Goal: Task Accomplishment & Management: Manage account settings

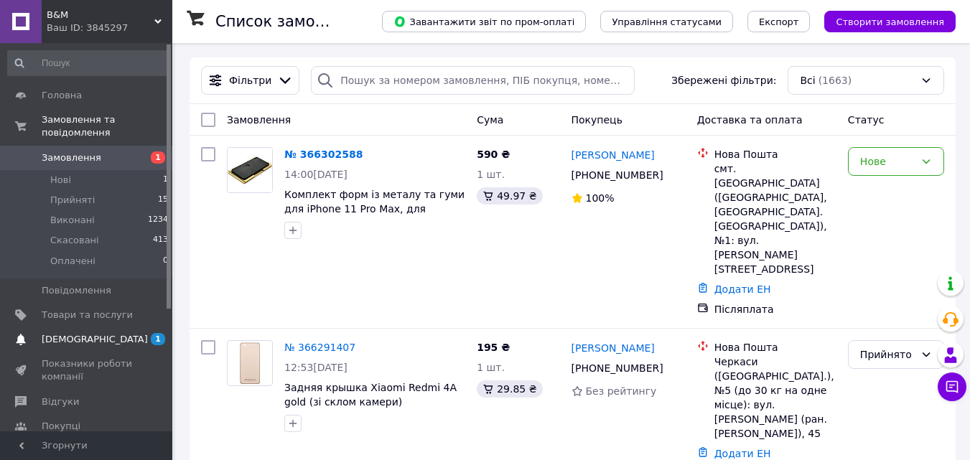
click at [136, 333] on span "1 0" at bounding box center [152, 339] width 39 height 13
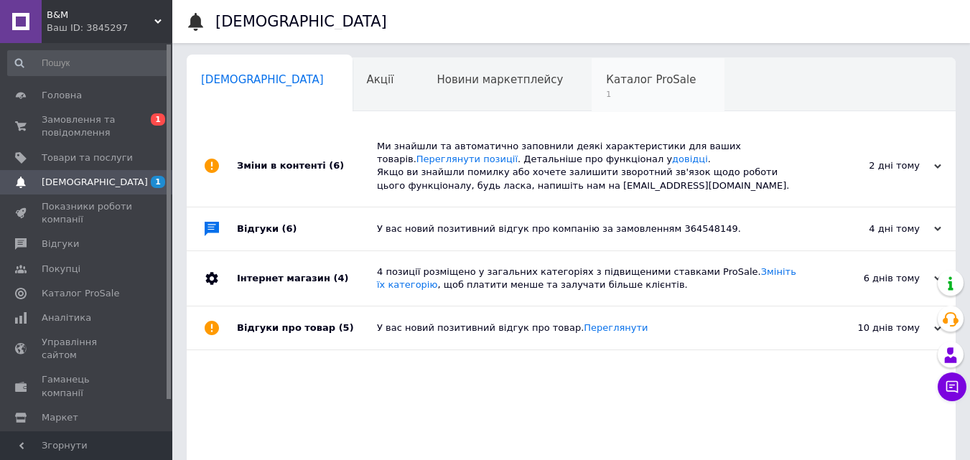
click at [606, 84] on span "Каталог ProSale" at bounding box center [651, 79] width 90 height 13
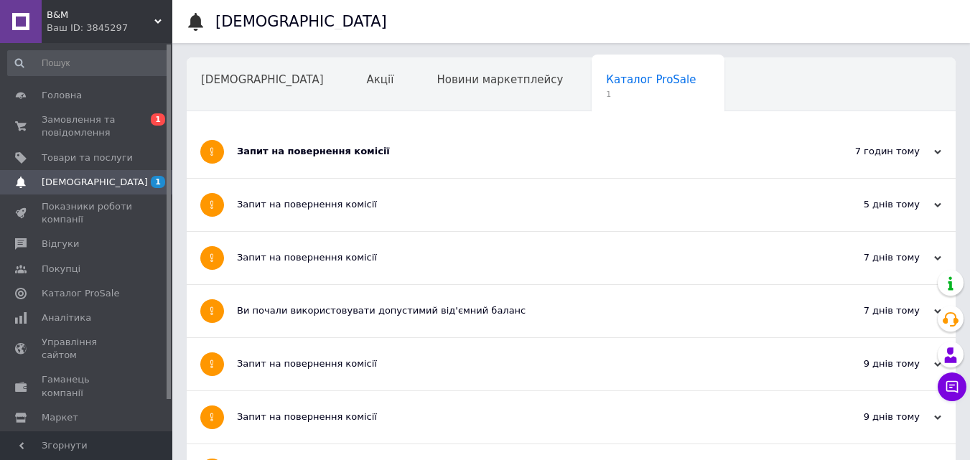
click at [494, 157] on div "Запит на повернення комісії" at bounding box center [517, 151] width 561 height 13
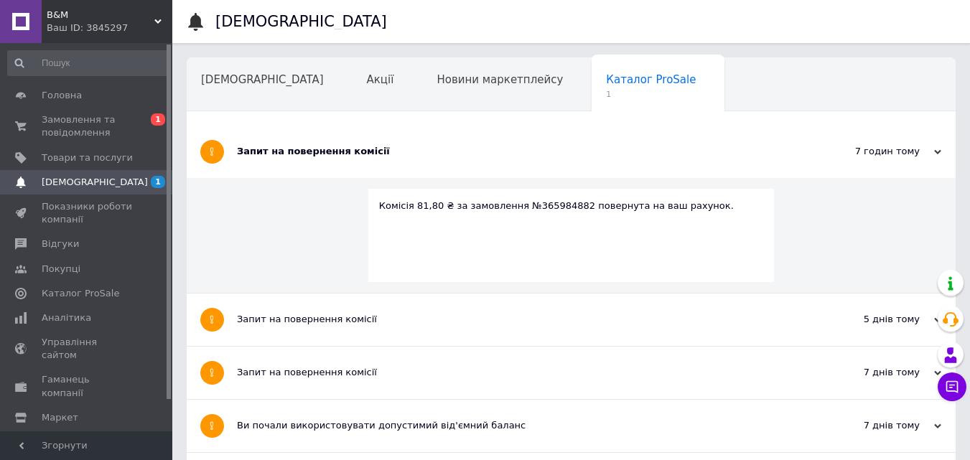
click at [344, 113] on div "Навчання та заходи" at bounding box center [265, 140] width 157 height 55
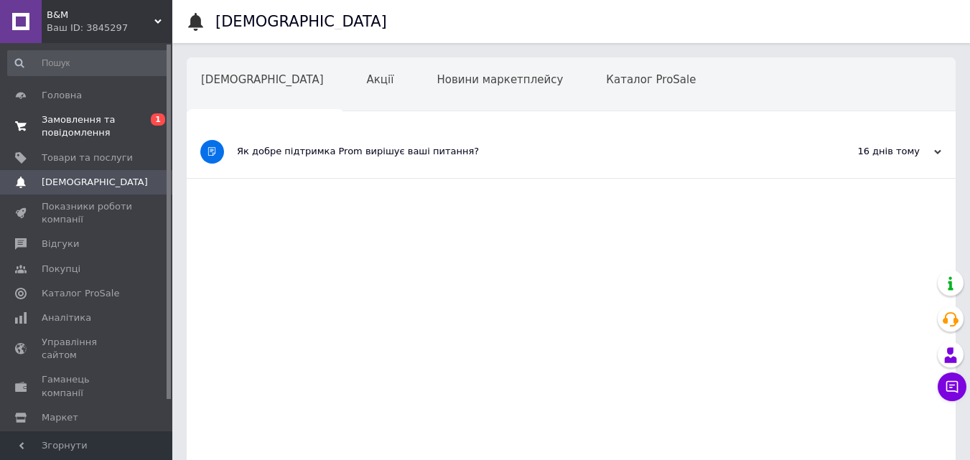
click at [81, 122] on span "Замовлення та повідомлення" at bounding box center [87, 126] width 91 height 26
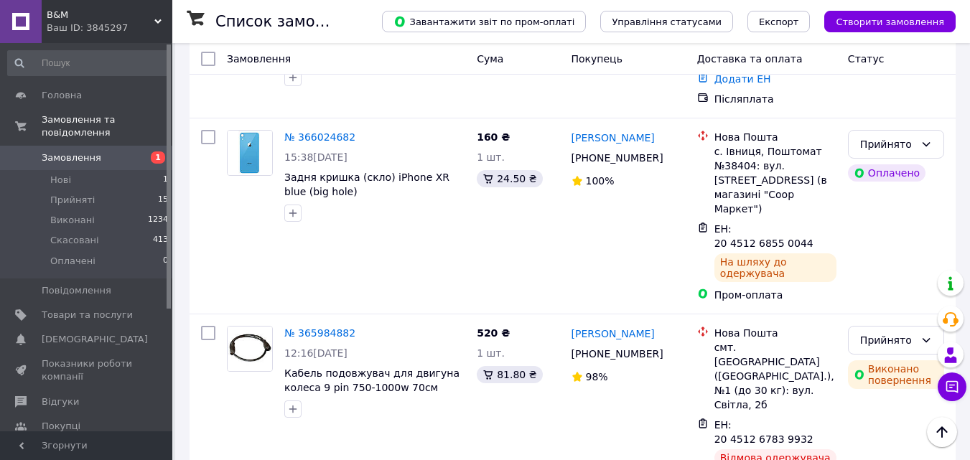
scroll to position [503, 0]
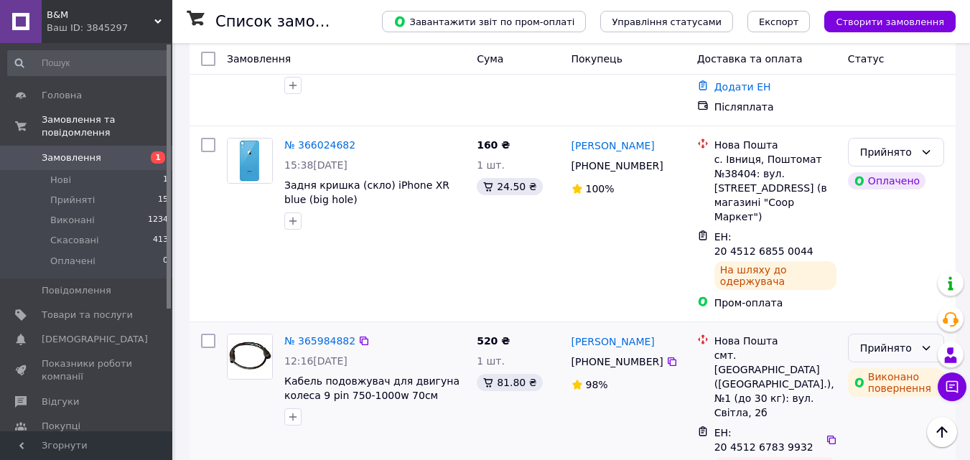
click at [903, 340] on div "Прийнято" at bounding box center [887, 348] width 55 height 16
click at [878, 274] on li "Скасовано" at bounding box center [896, 277] width 95 height 26
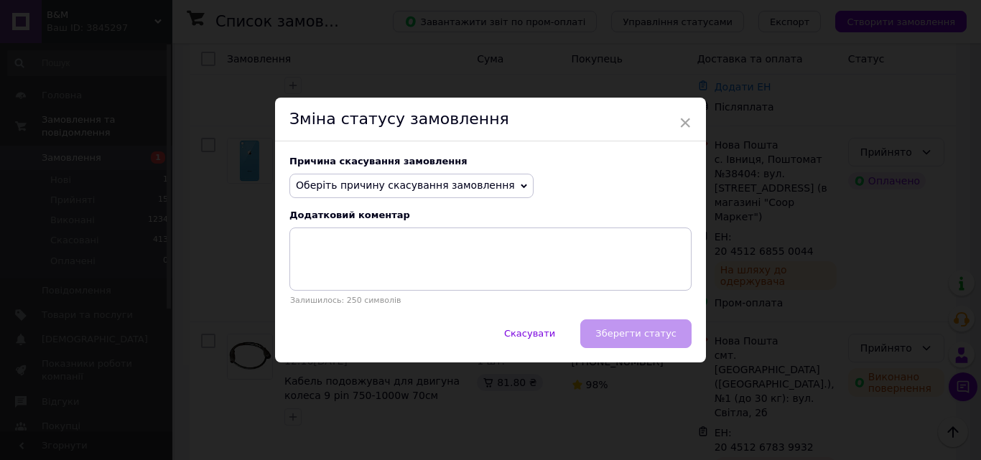
click at [439, 194] on span "Оберіть причину скасування замовлення" at bounding box center [411, 186] width 244 height 24
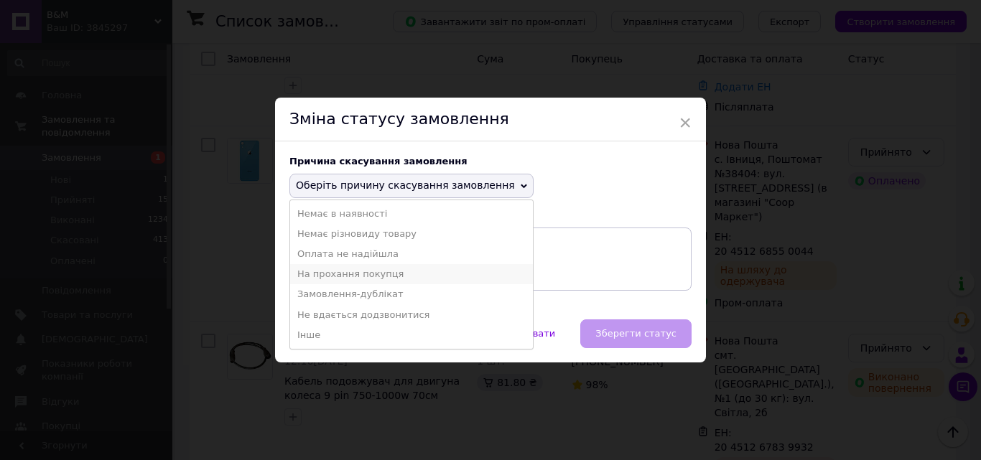
click at [343, 276] on li "На прохання покупця" at bounding box center [411, 274] width 243 height 20
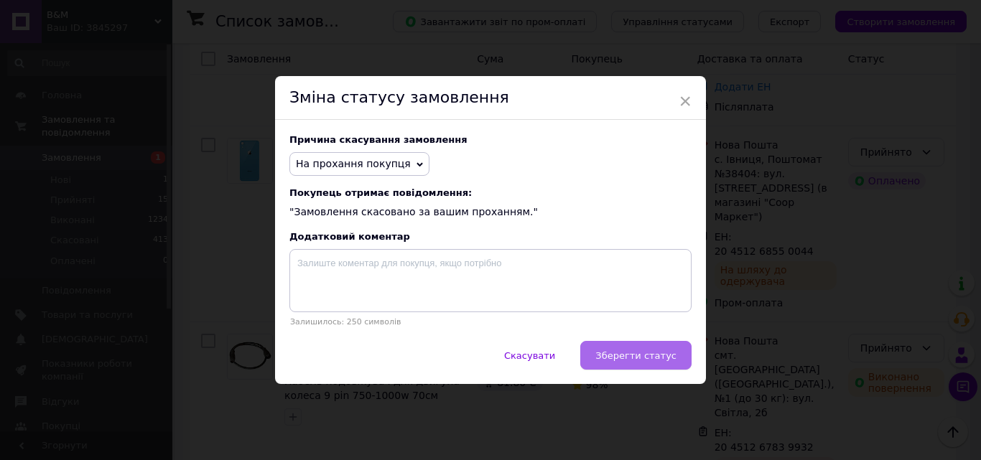
click at [646, 354] on span "Зберегти статус" at bounding box center [635, 355] width 81 height 11
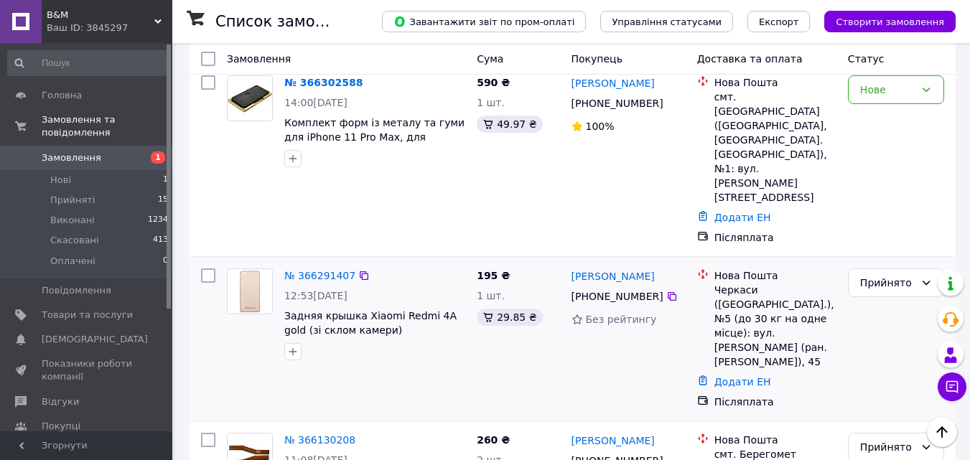
scroll to position [0, 0]
